Goal: Download file/media

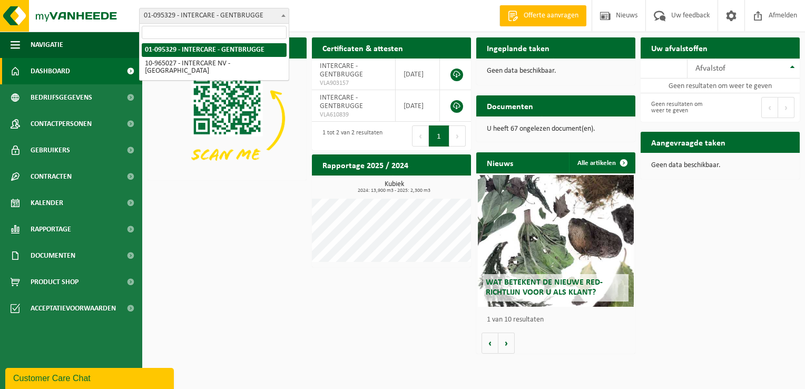
click at [273, 14] on span "01-095329 - INTERCARE - GENTBRUGGE" at bounding box center [214, 15] width 149 height 15
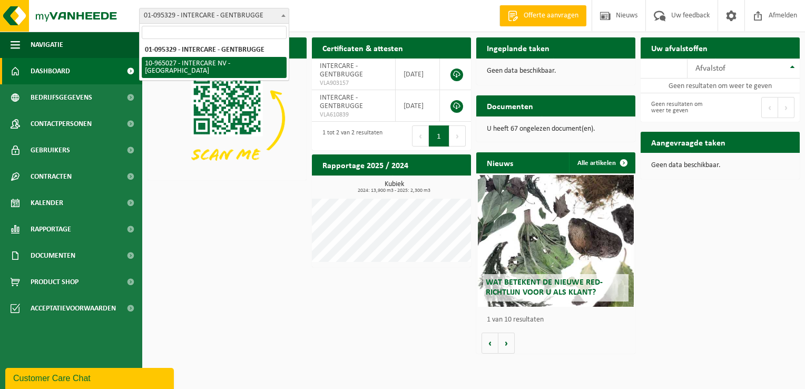
drag, startPoint x: 247, startPoint y: 59, endPoint x: 234, endPoint y: 62, distance: 13.7
select select "152070"
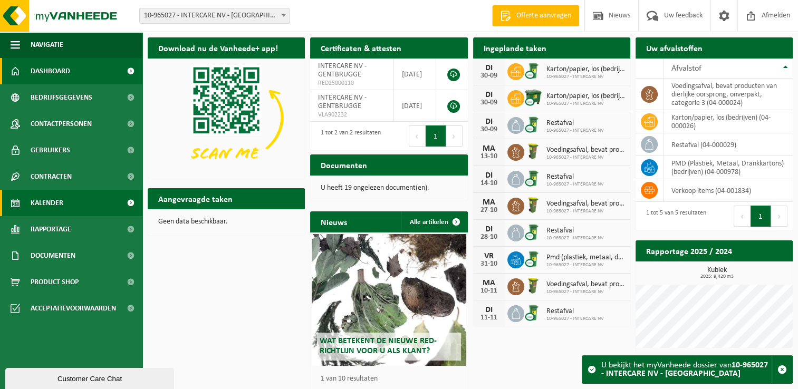
click at [55, 207] on span "Kalender" at bounding box center [47, 203] width 33 height 26
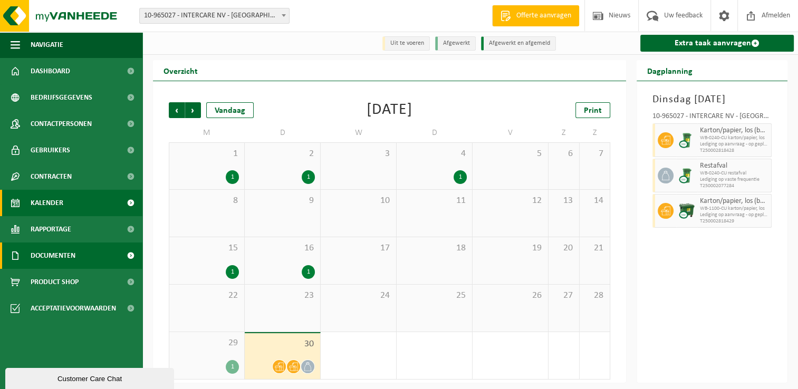
click at [54, 251] on span "Documenten" at bounding box center [53, 255] width 45 height 26
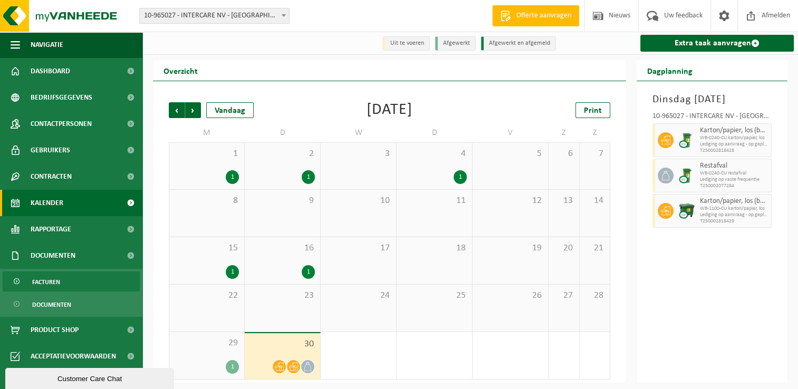
click at [48, 288] on span "Facturen" at bounding box center [46, 282] width 28 height 20
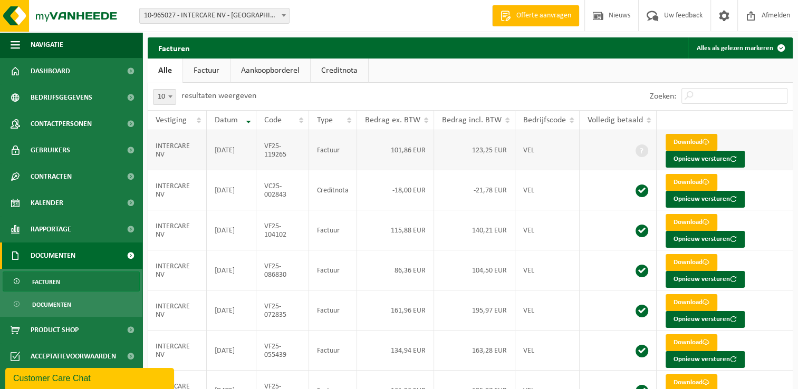
click at [681, 140] on link "Download" at bounding box center [691, 142] width 52 height 17
